Goal: Navigation & Orientation: Find specific page/section

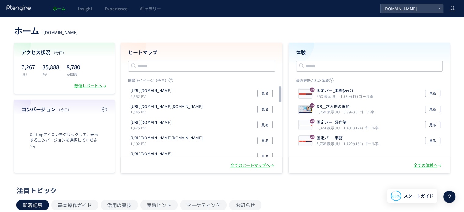
click at [61, 7] on span "ホーム" at bounding box center [59, 8] width 13 height 6
click at [32, 10] on div "ホーム Insight Experience ギャラリー" at bounding box center [190, 8] width 381 height 17
click at [14, 8] on use at bounding box center [18, 8] width 24 height 6
click at [87, 7] on span "Insight" at bounding box center [85, 8] width 15 height 6
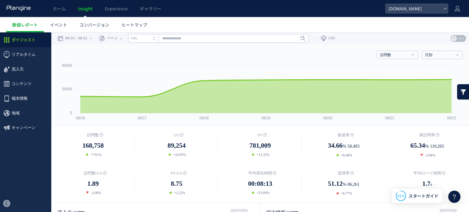
click at [18, 42] on span "ダイジェスト" at bounding box center [24, 40] width 24 height 15
click at [35, 37] on span "ダイジェスト" at bounding box center [25, 40] width 51 height 15
